Goal: Navigation & Orientation: Find specific page/section

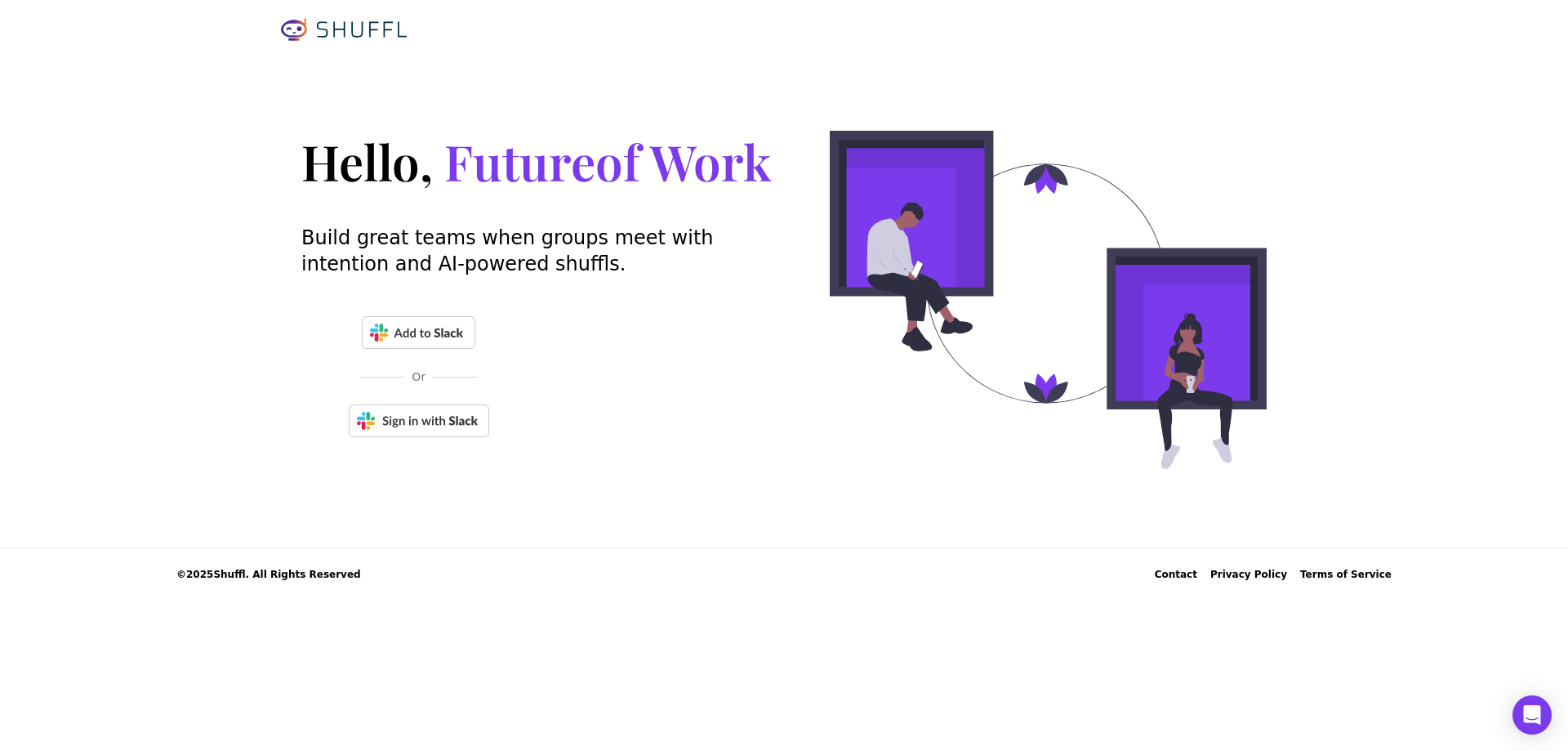
click at [437, 427] on img at bounding box center [418, 421] width 140 height 33
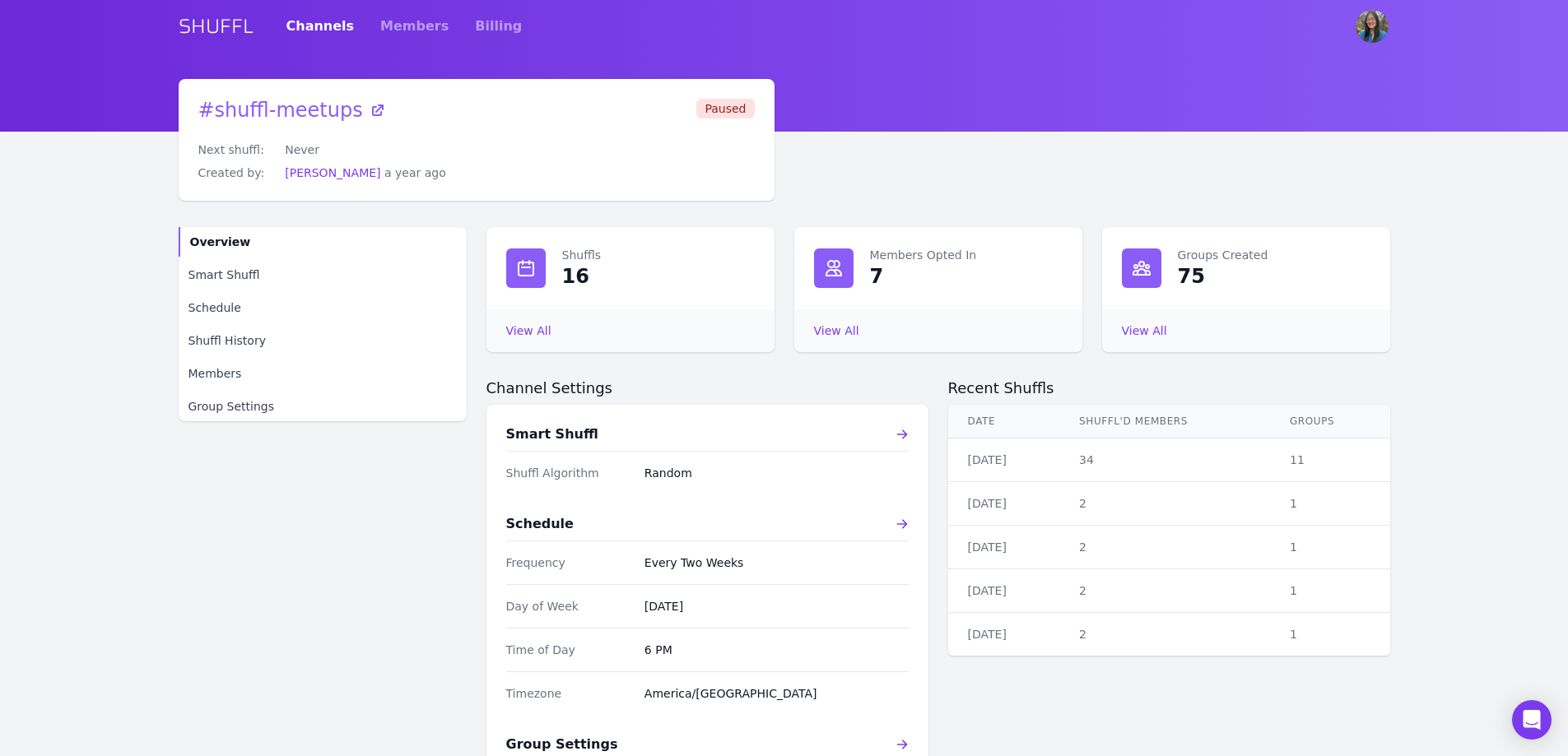
click at [376, 105] on icon at bounding box center [380, 108] width 8 height 8
click at [266, 627] on div "Overview Smart Shuffl Schedule Shuffl History Members Group Settings" at bounding box center [322, 549] width 288 height 644
click at [475, 24] on link "Billing" at bounding box center [499, 25] width 47 height 46
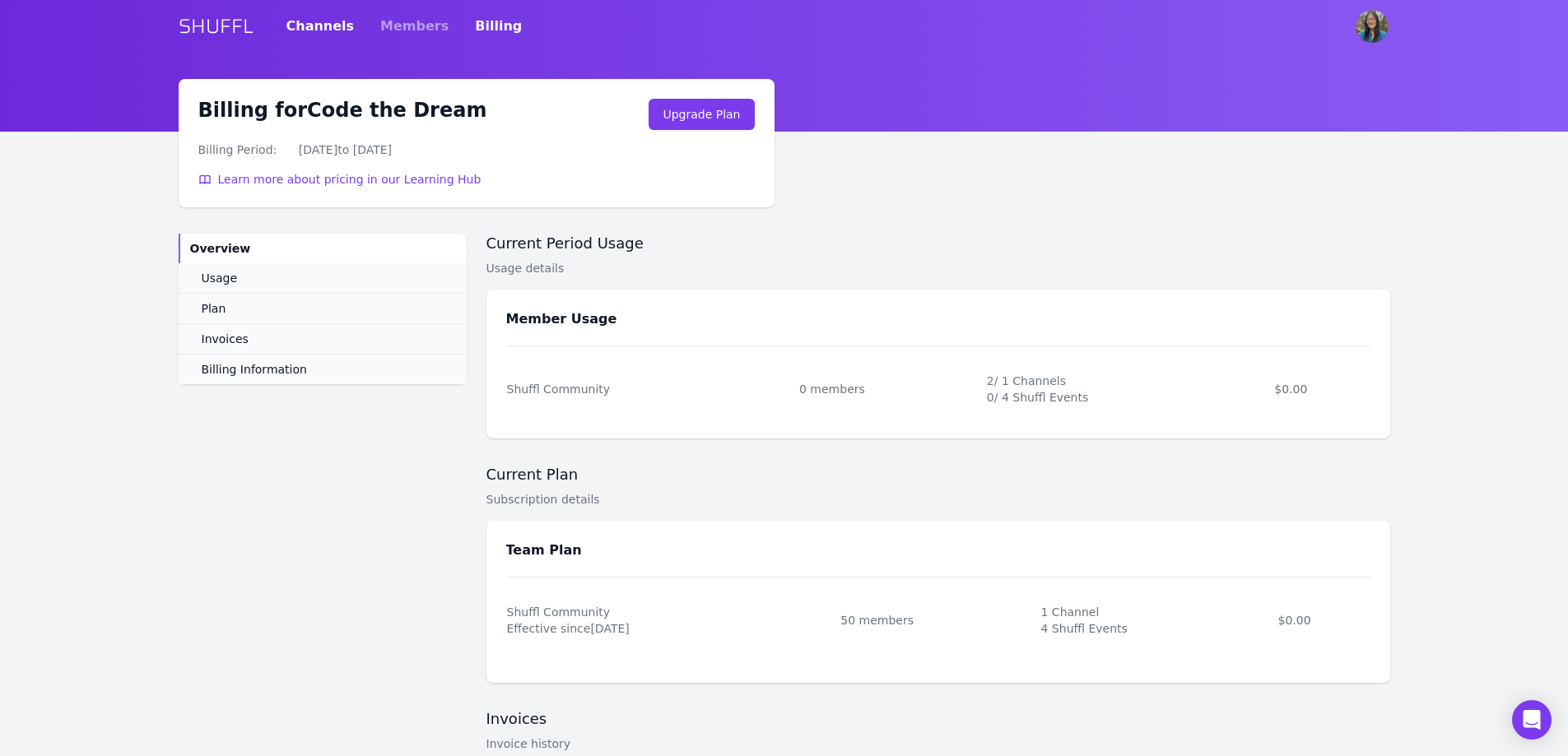
click at [326, 19] on link "Channels" at bounding box center [321, 25] width 68 height 46
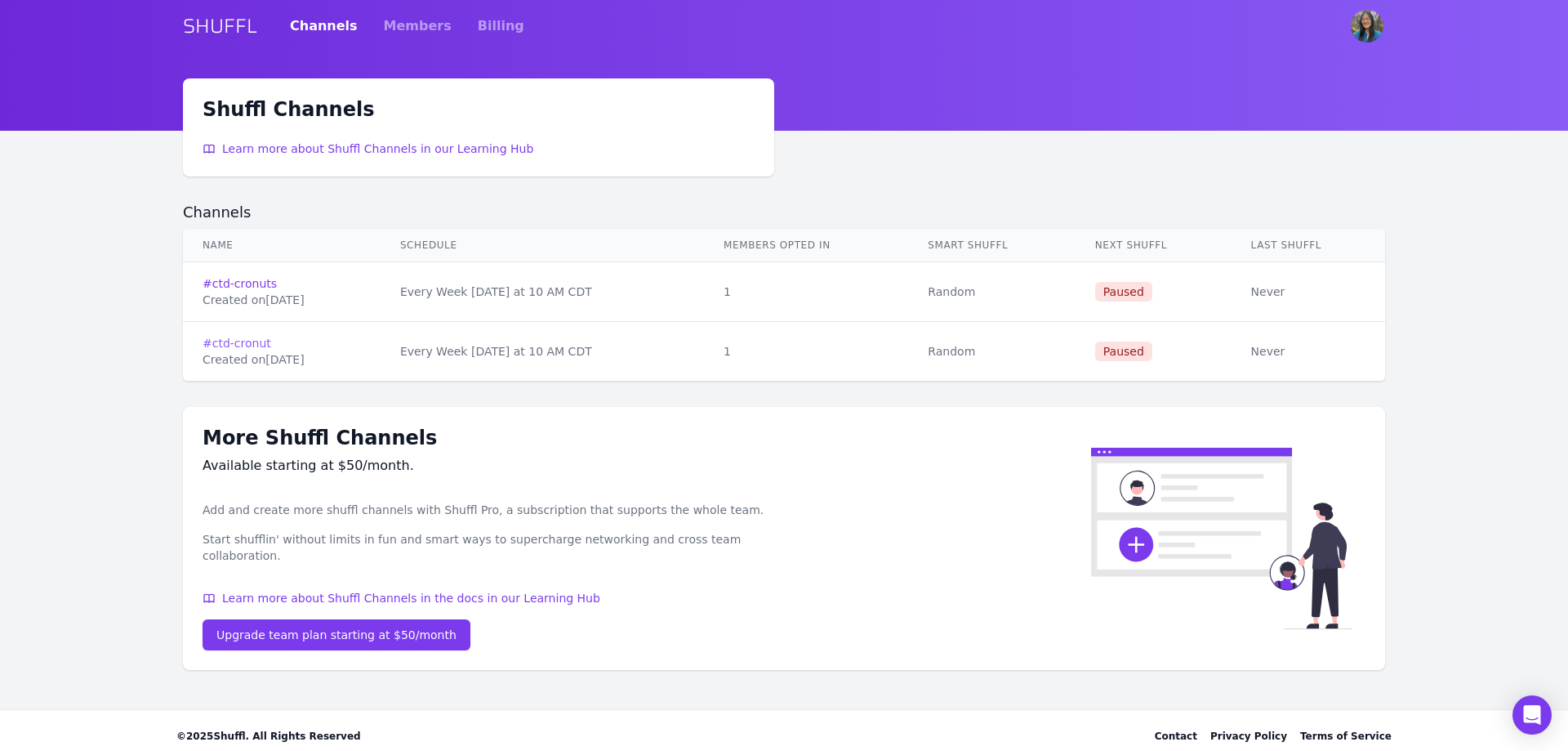
click at [237, 343] on link "# ctd-cronut" at bounding box center [282, 343] width 159 height 16
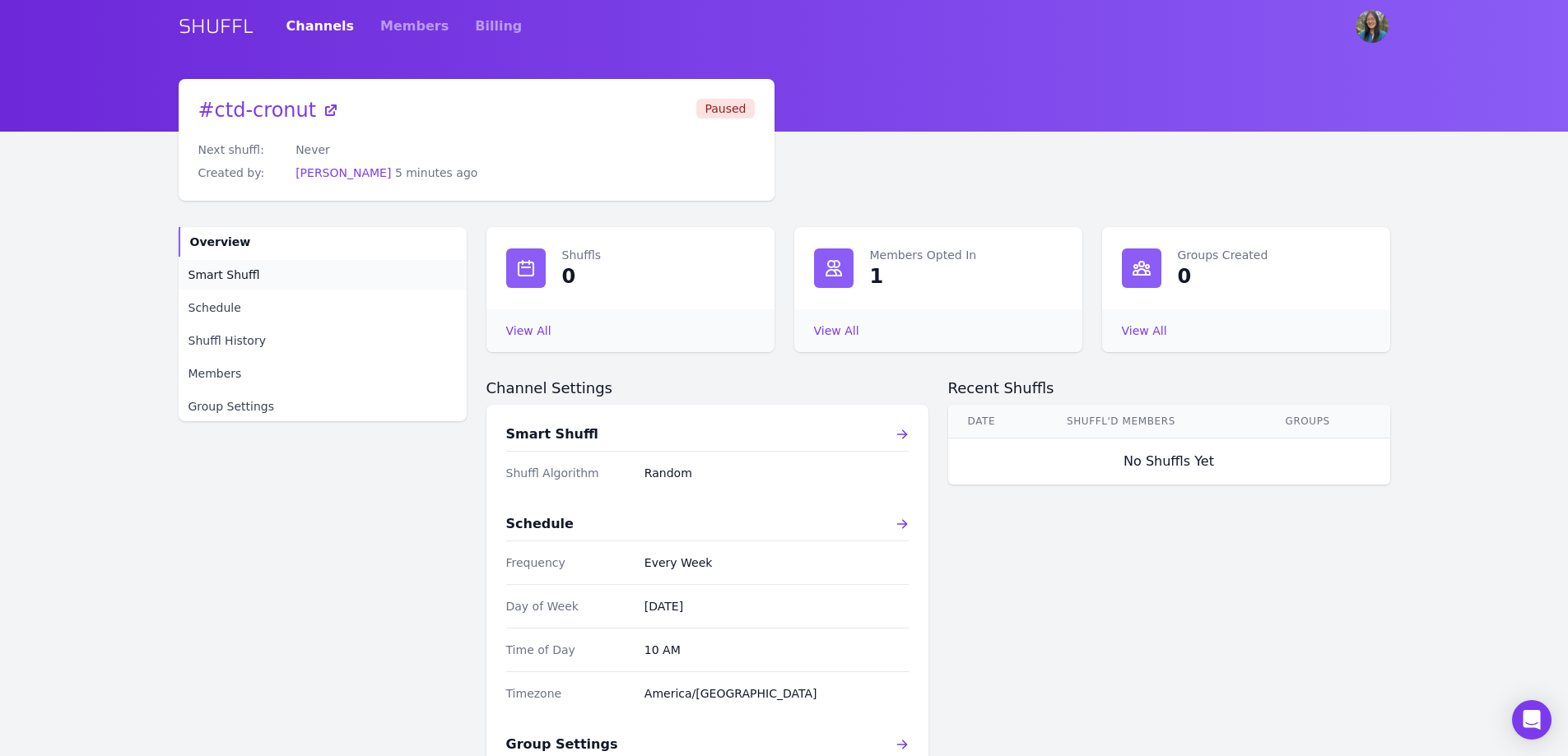
click at [242, 277] on span "Smart Shuffl" at bounding box center [223, 274] width 71 height 17
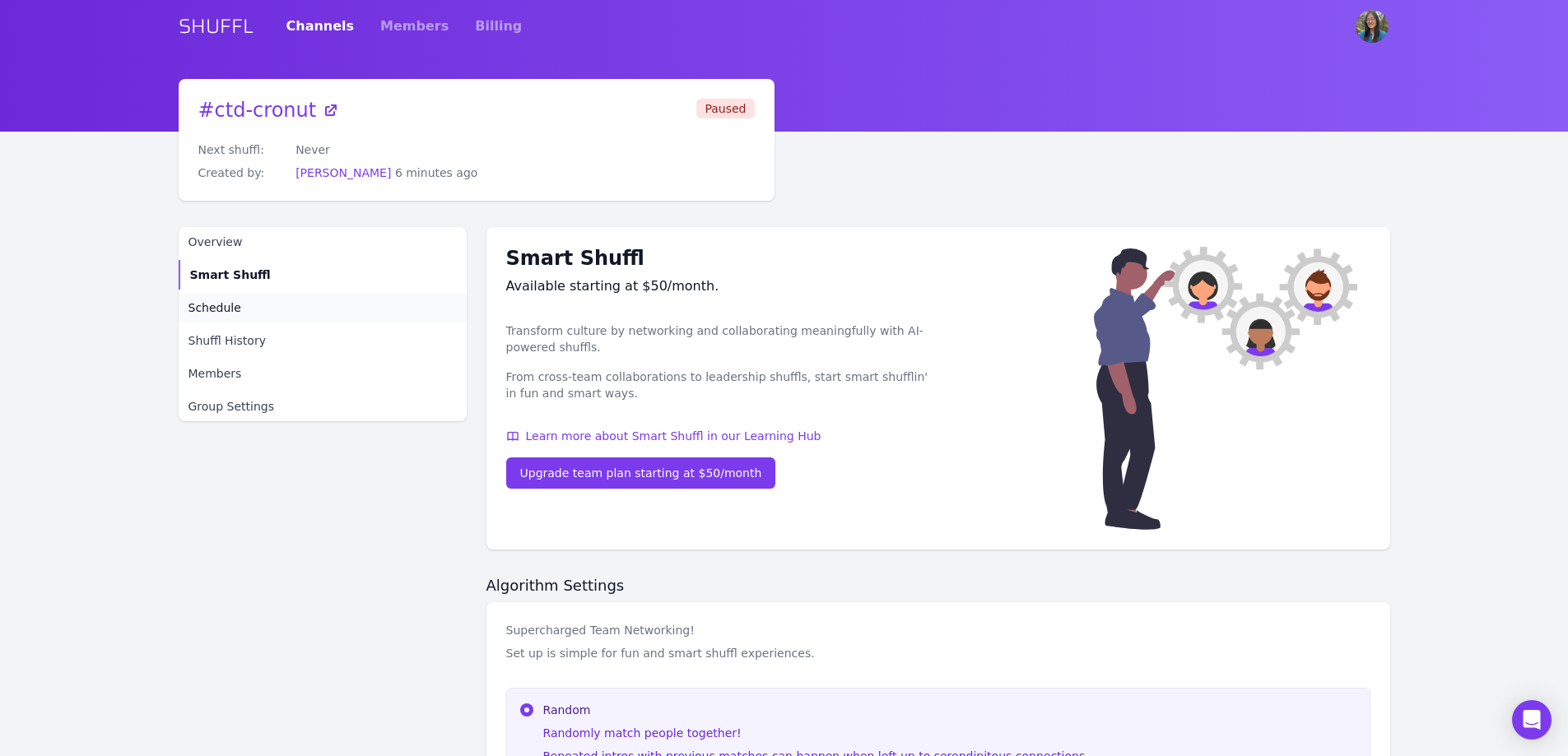
click at [206, 318] on link "Schedule" at bounding box center [322, 307] width 288 height 29
select select "10"
select select "America/[GEOGRAPHIC_DATA]"
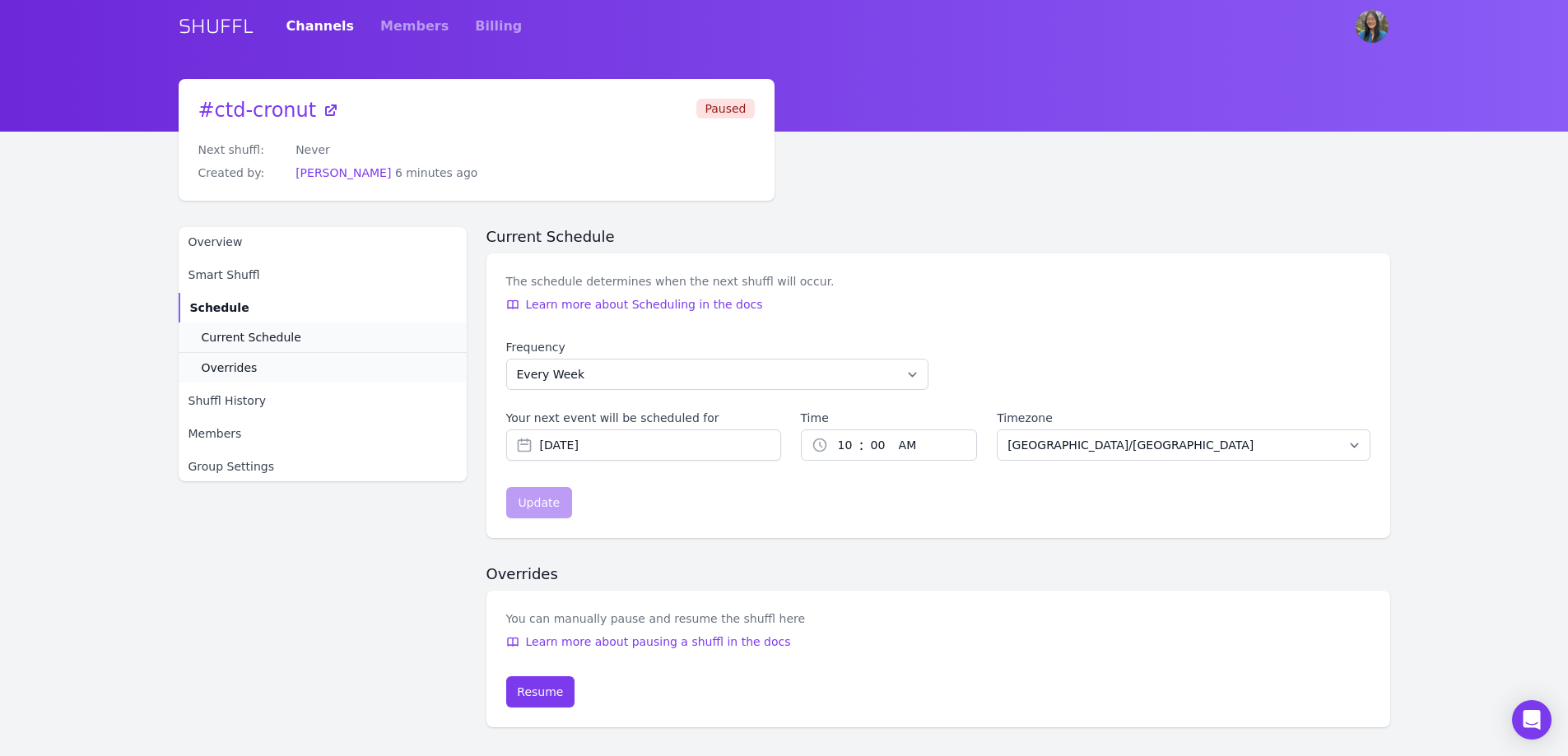
scroll to position [64, 0]
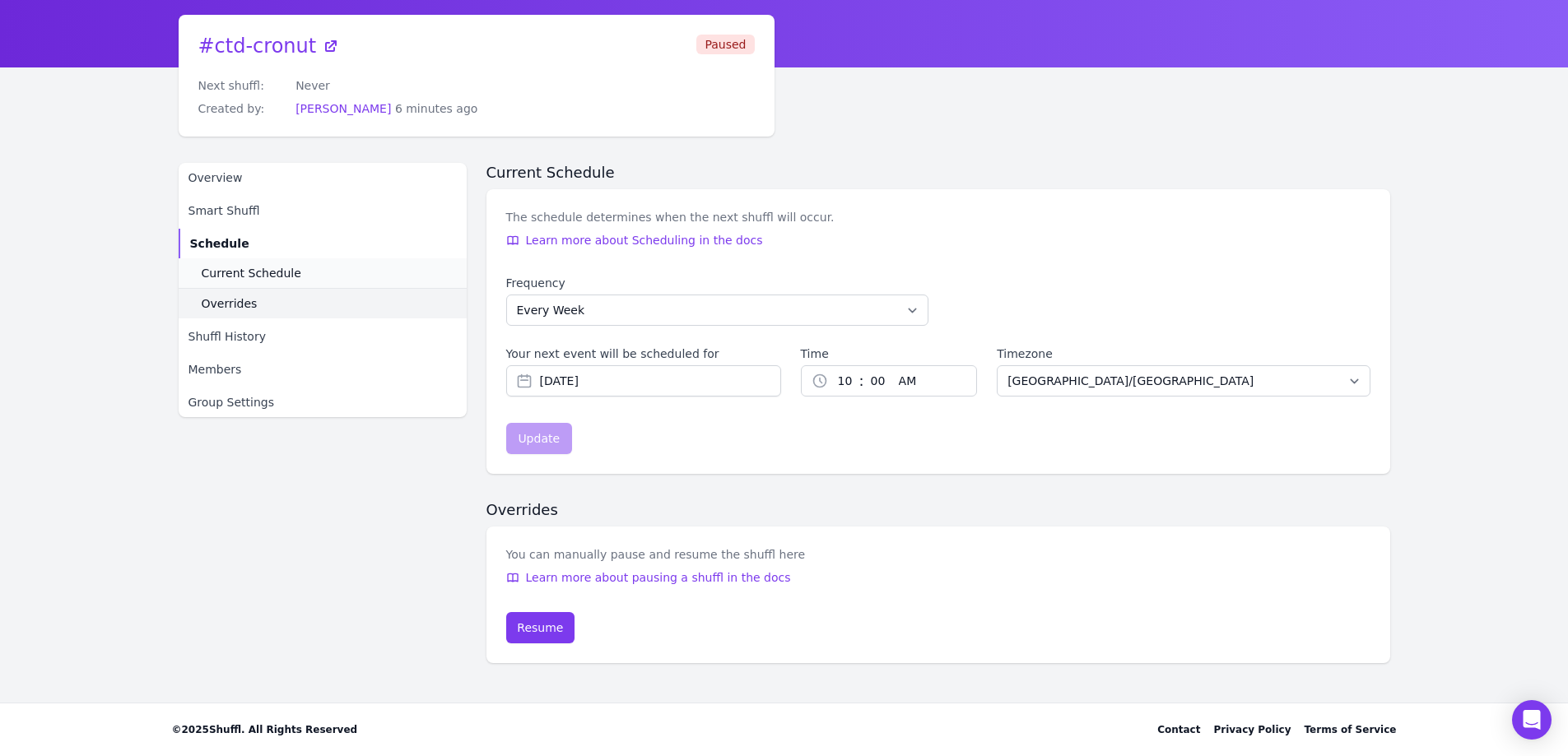
click at [225, 299] on span "Overrides" at bounding box center [229, 303] width 56 height 17
click at [201, 339] on span "Shuffl History" at bounding box center [226, 337] width 77 height 17
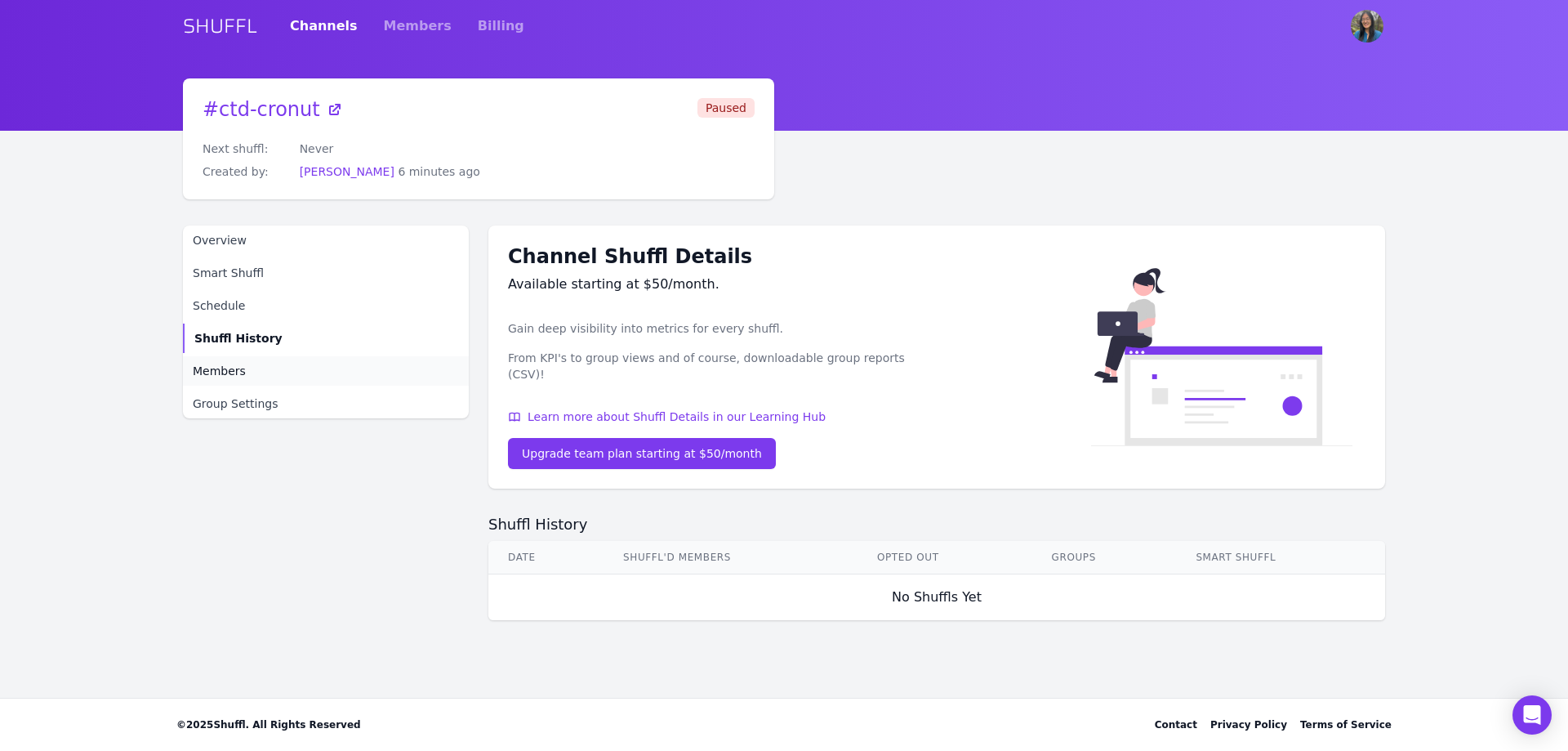
click at [201, 378] on span "Members" at bounding box center [219, 370] width 53 height 16
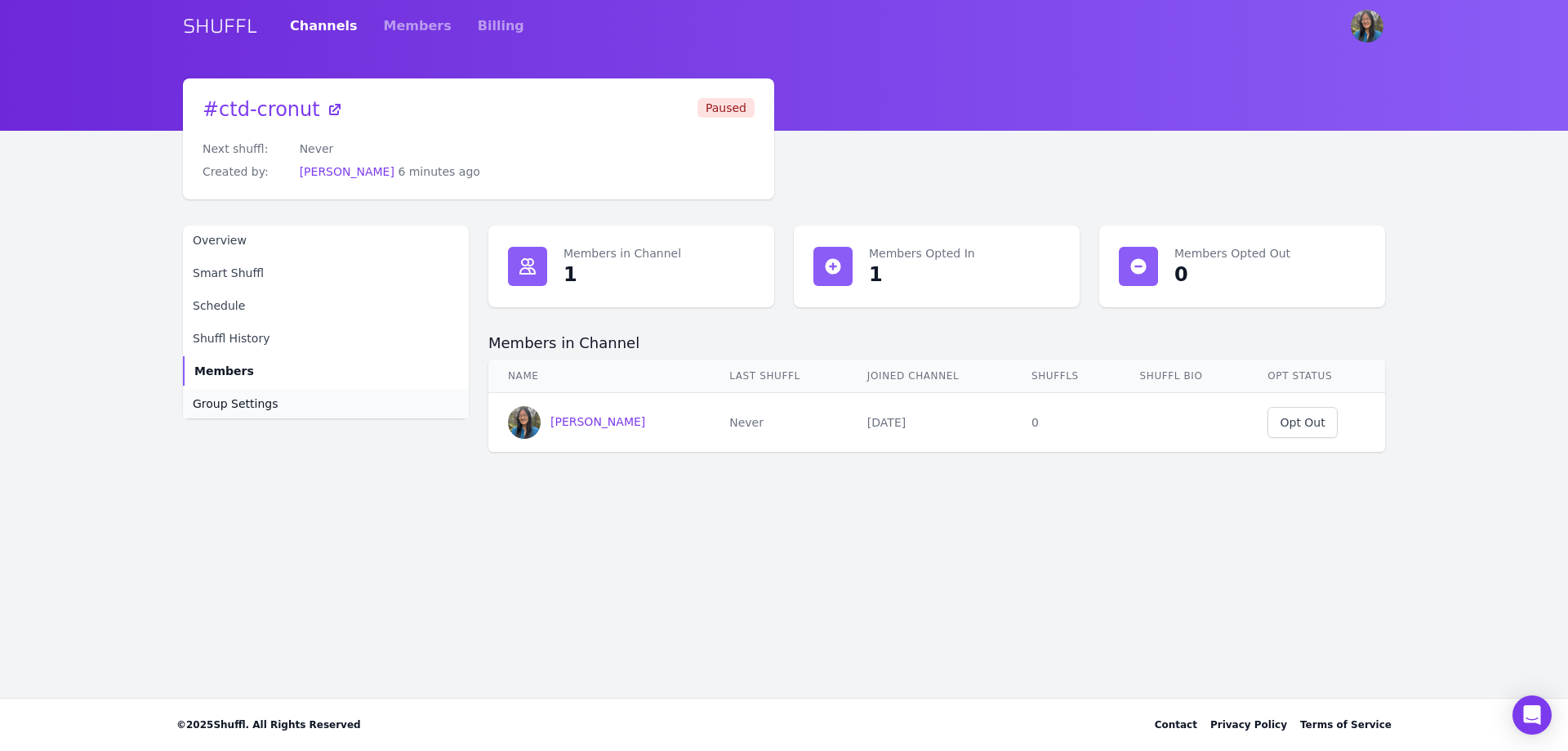
click at [227, 399] on span "Group Settings" at bounding box center [235, 403] width 86 height 16
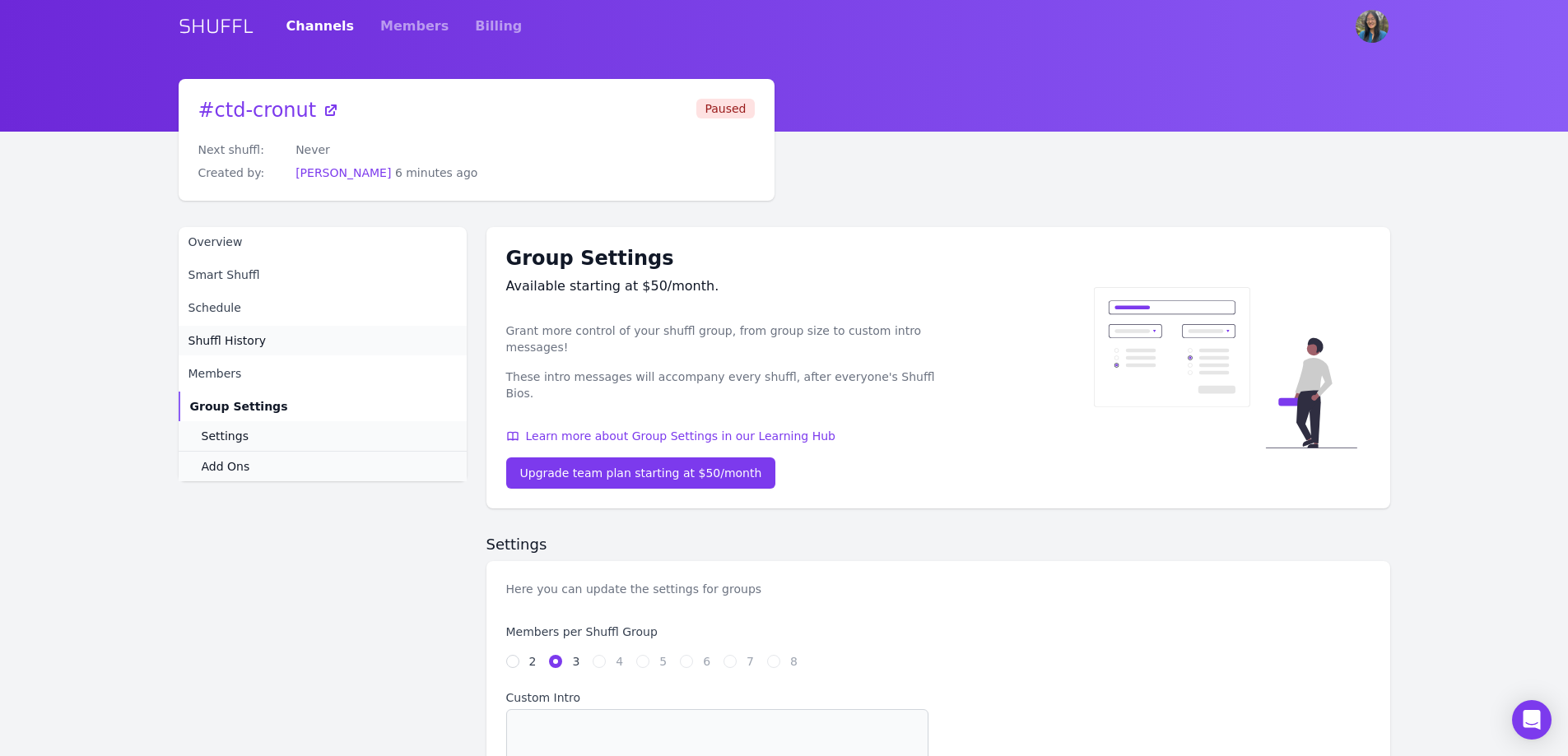
click at [213, 335] on span "Shuffl History" at bounding box center [226, 340] width 77 height 17
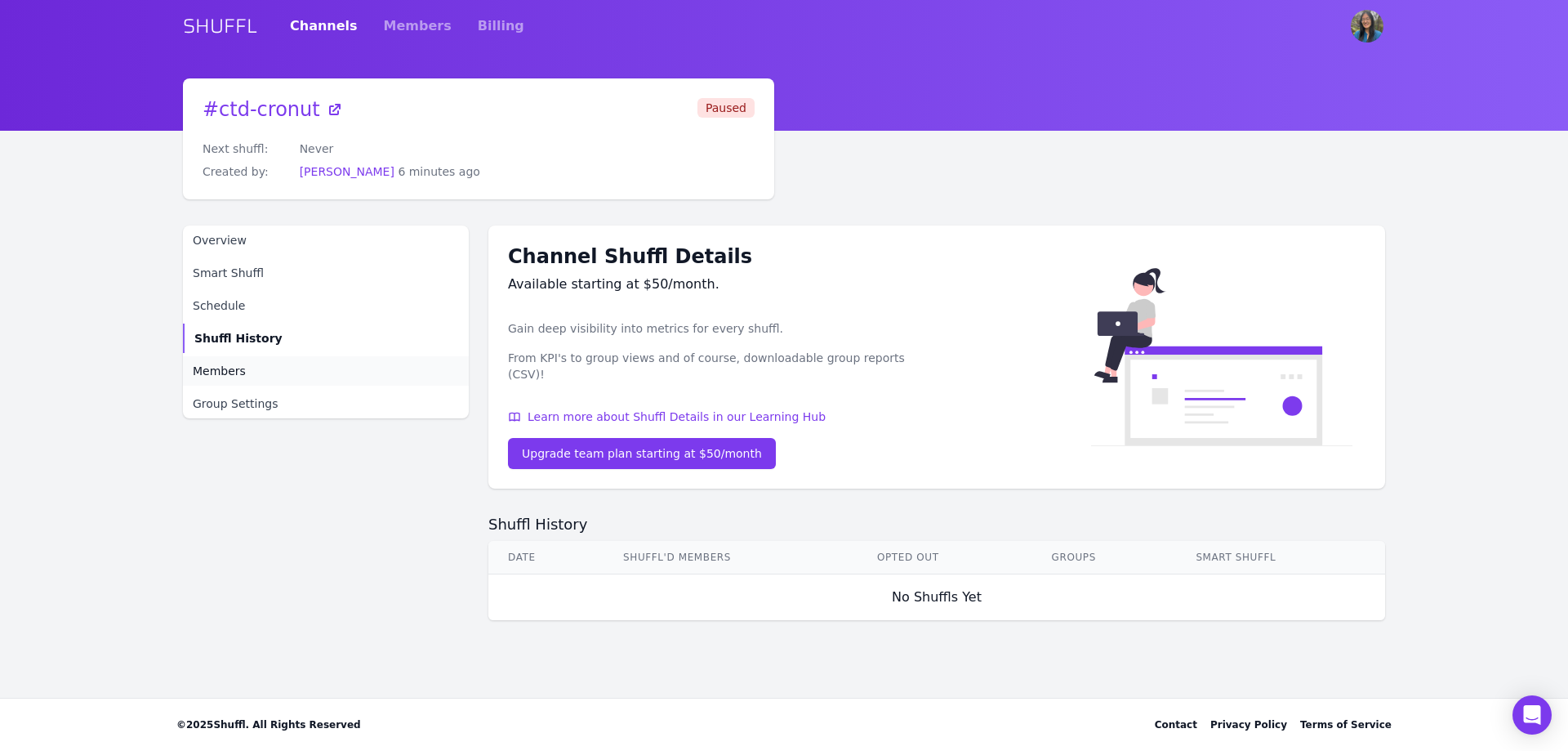
click at [206, 368] on span "Members" at bounding box center [219, 370] width 53 height 16
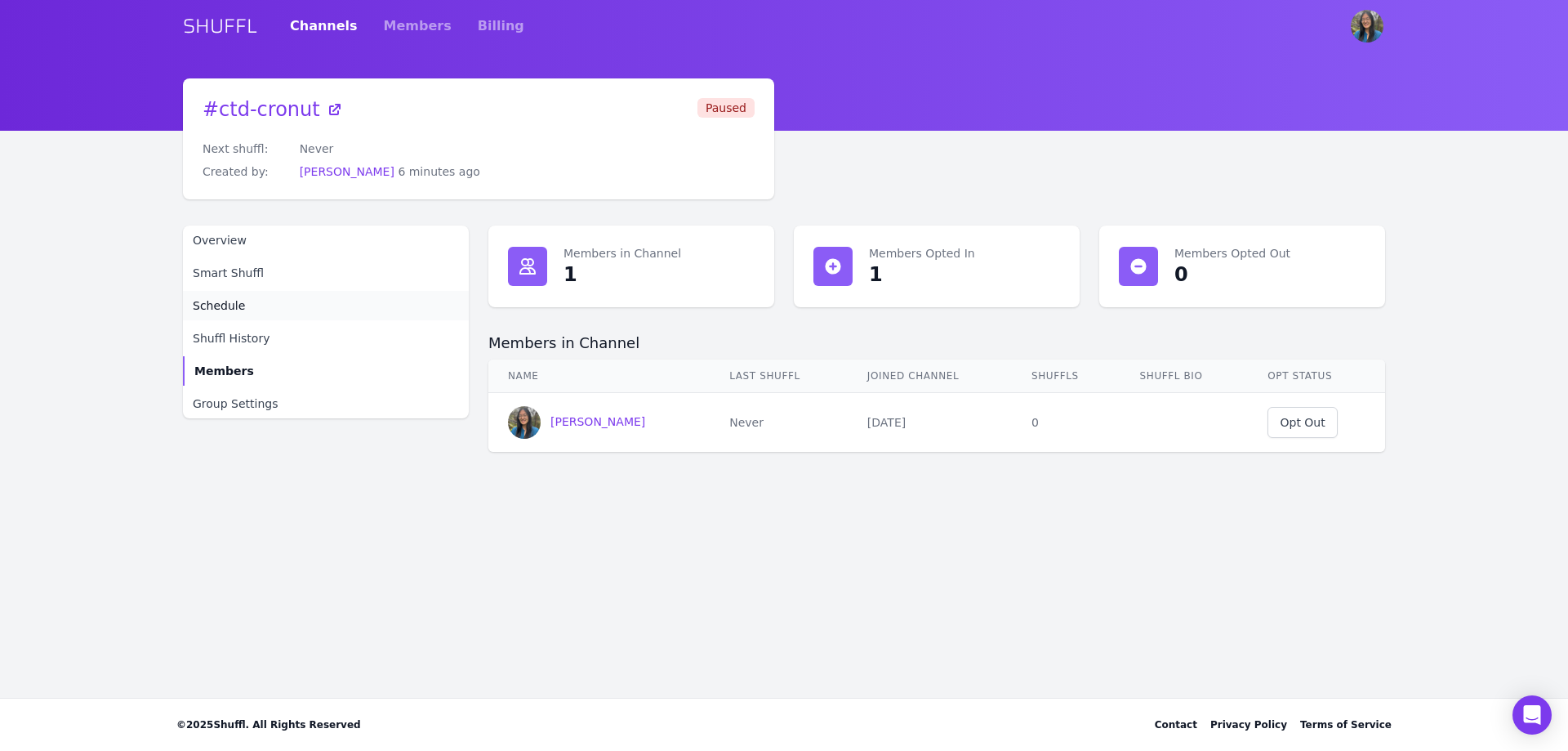
click at [223, 310] on span "Schedule" at bounding box center [219, 305] width 52 height 16
select select "10"
select select "America/[GEOGRAPHIC_DATA]"
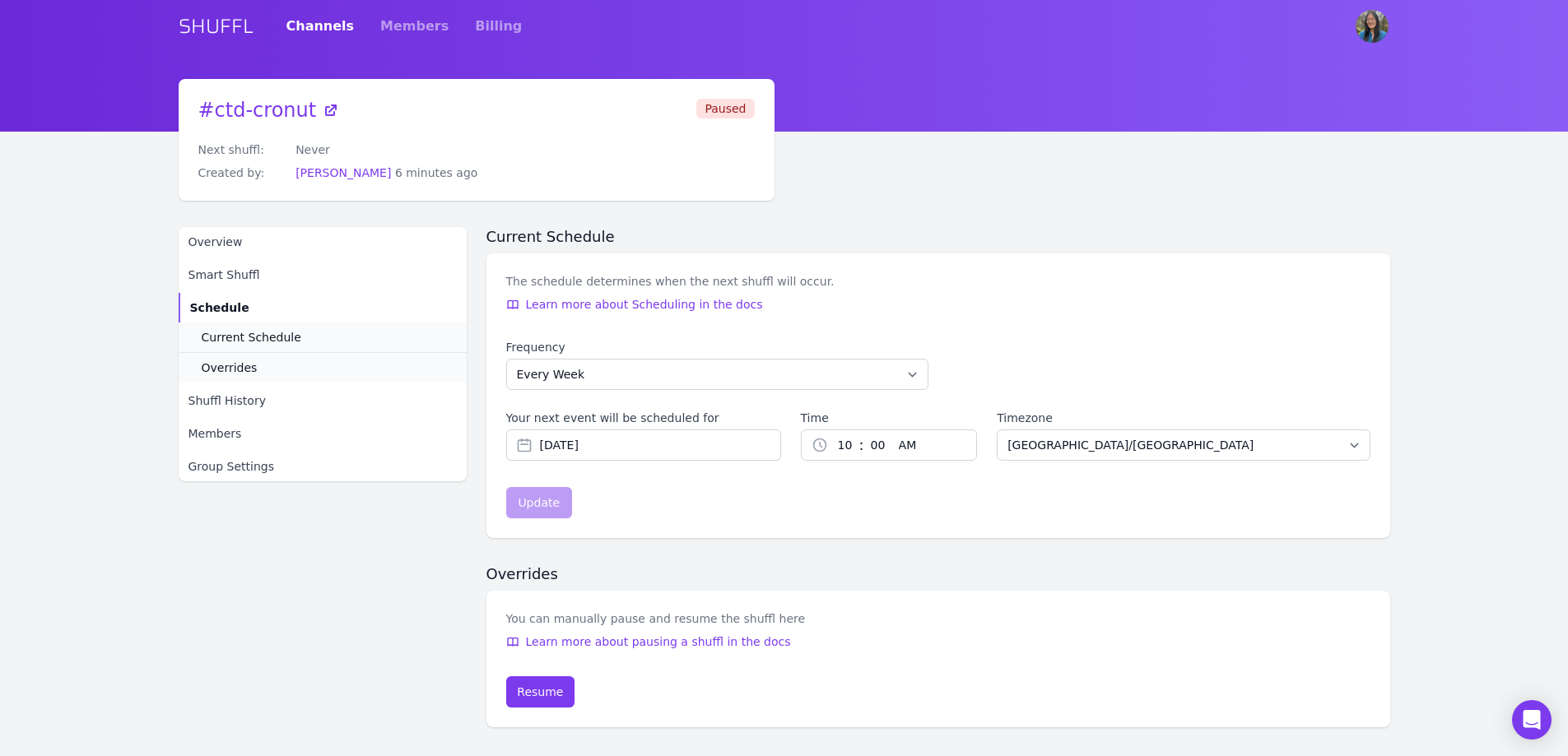
scroll to position [64, 0]
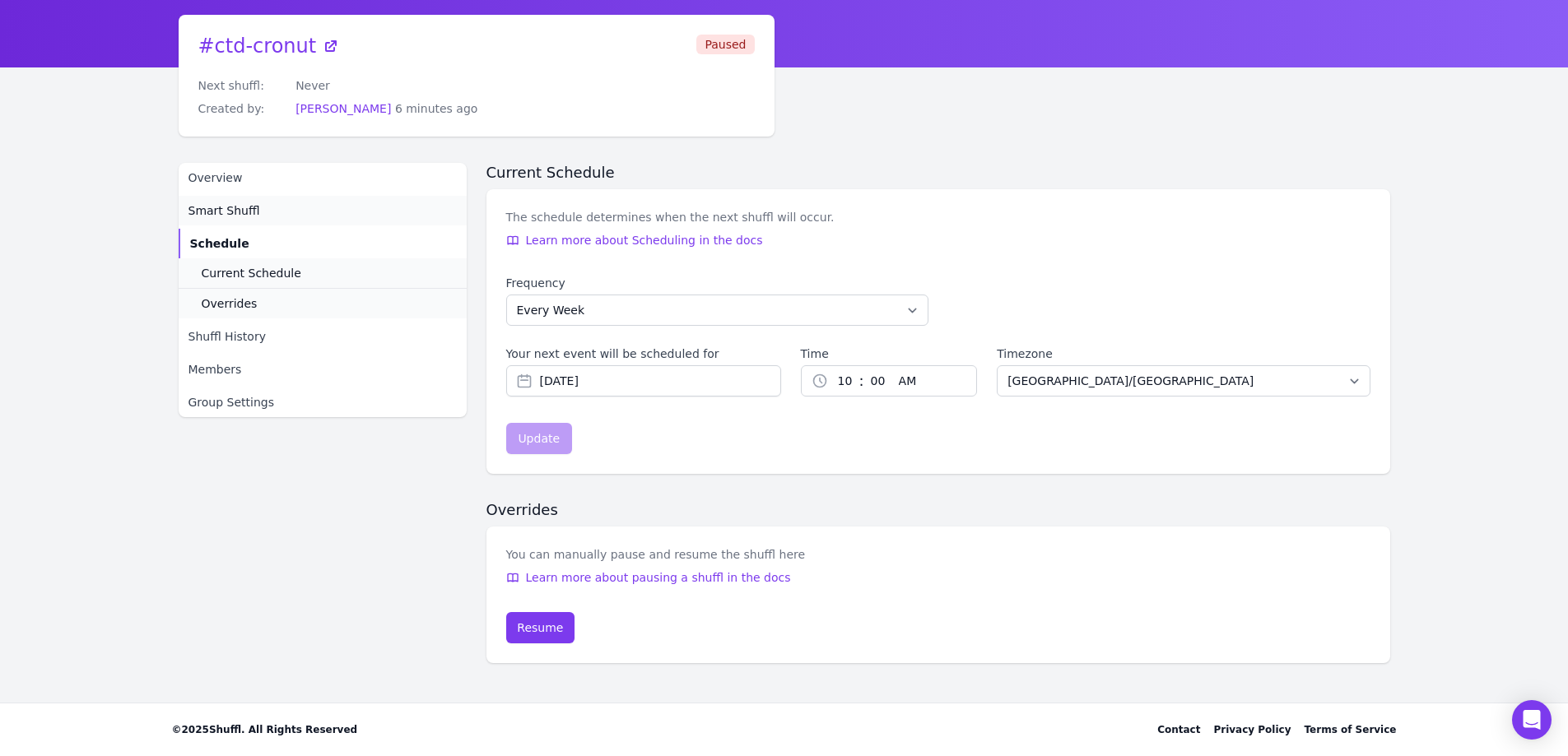
click at [242, 220] on link "Smart Shuffl" at bounding box center [322, 211] width 288 height 29
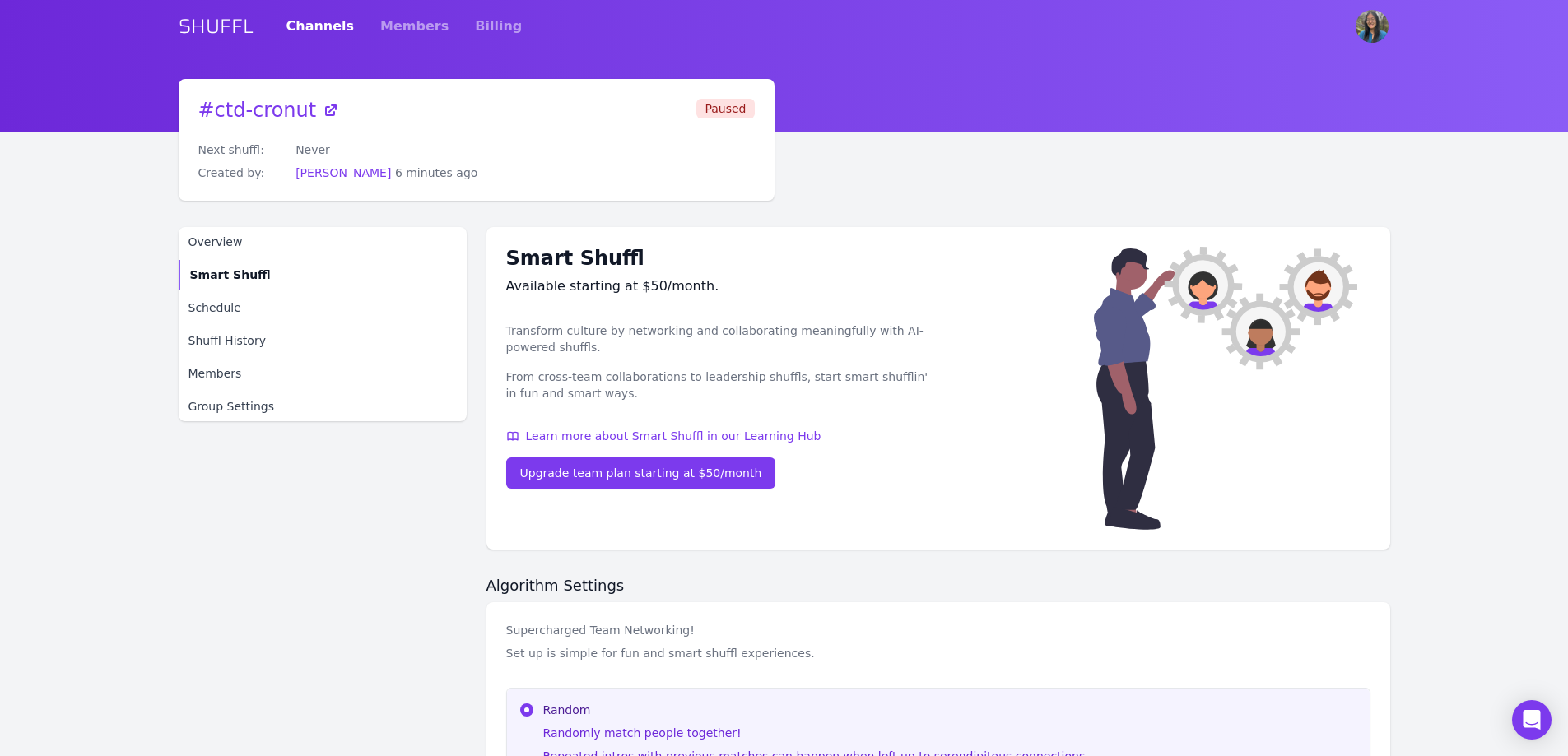
scroll to position [224, 0]
